Goal: Find specific page/section: Find specific page/section

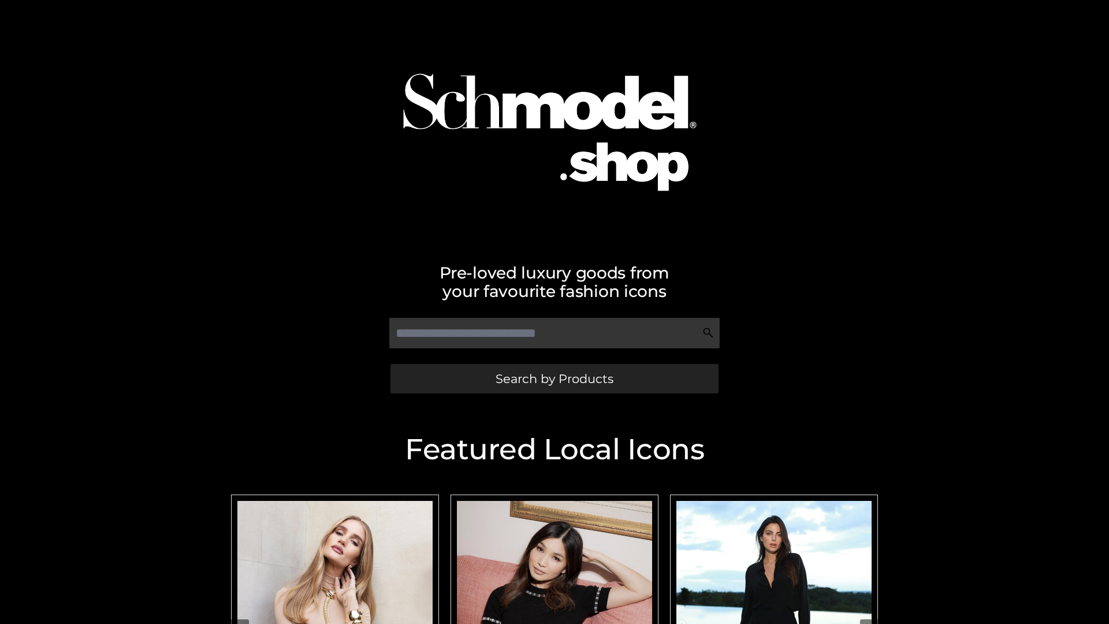
click at [554, 378] on span "Search by Products" at bounding box center [555, 379] width 118 height 12
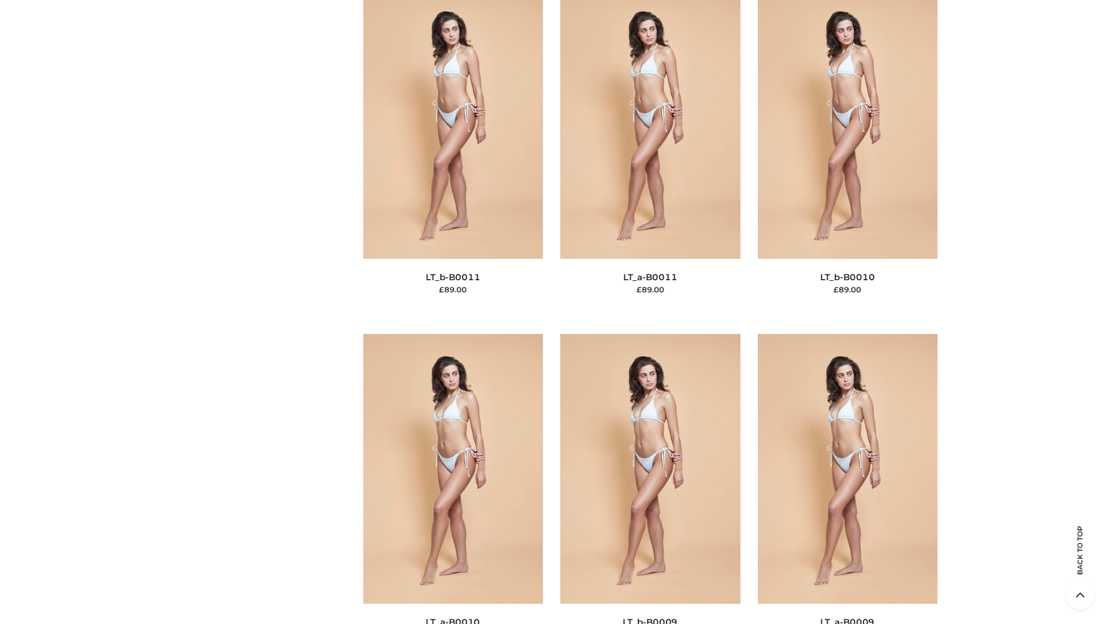
scroll to position [5189, 0]
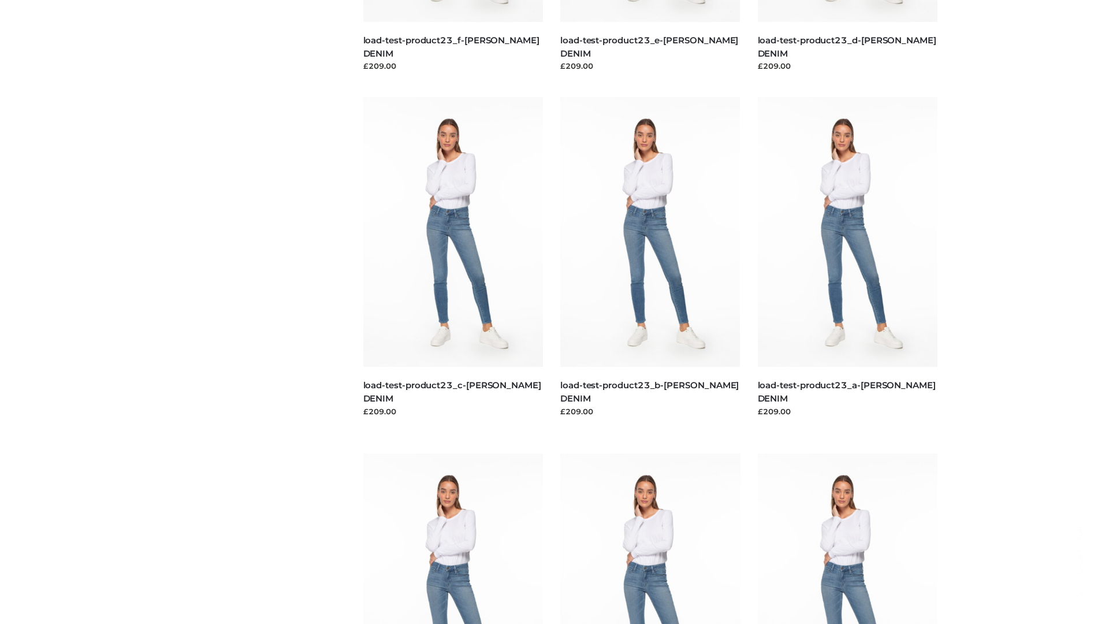
scroll to position [1013, 0]
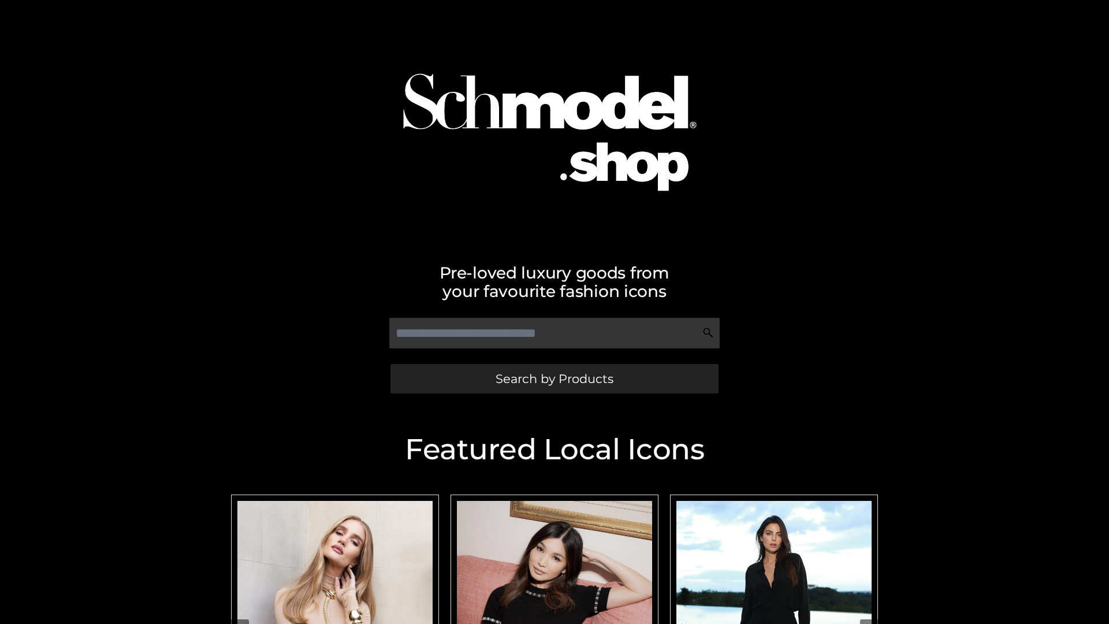
click at [554, 378] on span "Search by Products" at bounding box center [555, 379] width 118 height 12
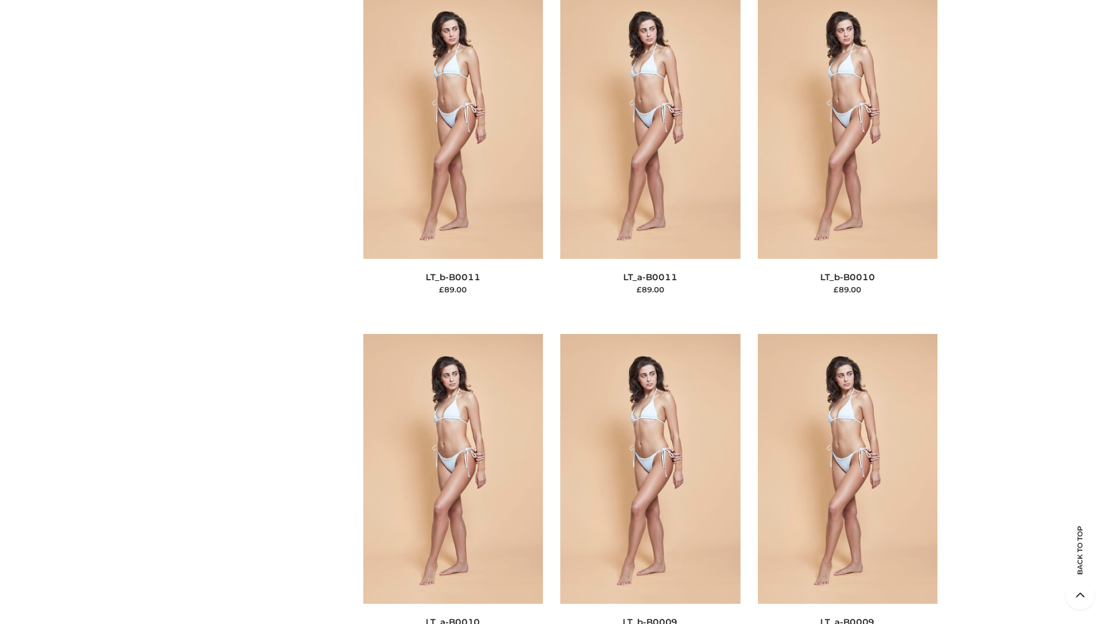
scroll to position [5189, 0]
